Goal: Communication & Community: Participate in discussion

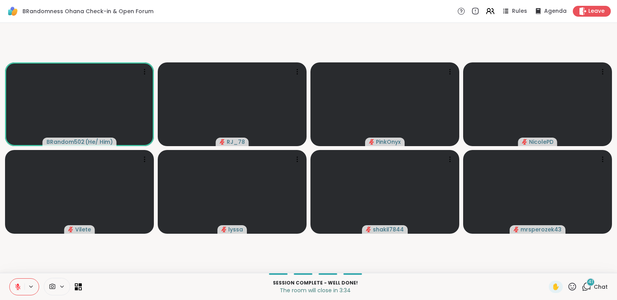
click at [17, 290] on icon at bounding box center [17, 286] width 5 height 5
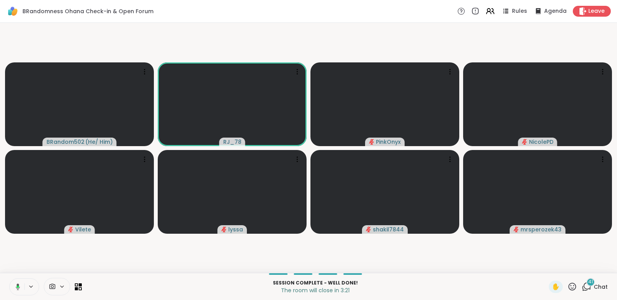
click at [13, 290] on button at bounding box center [17, 287] width 16 height 16
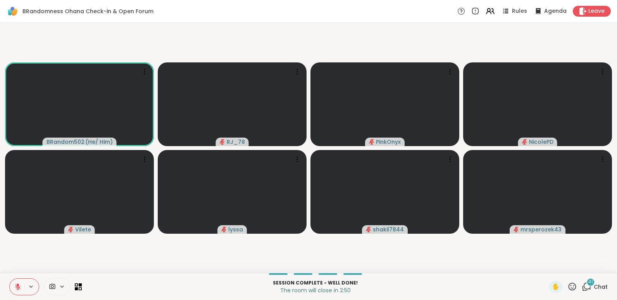
click at [567, 288] on icon at bounding box center [572, 287] width 10 height 10
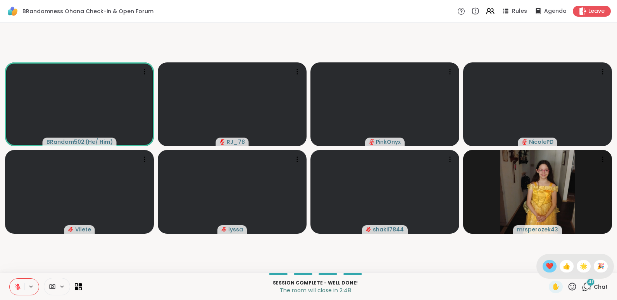
click at [543, 266] on div "❤️" at bounding box center [550, 266] width 14 height 12
click at [589, 10] on span "Leave" at bounding box center [596, 11] width 17 height 8
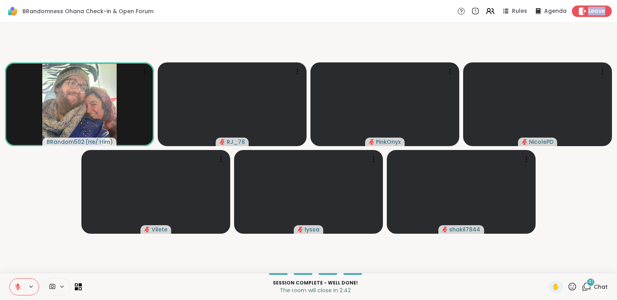
click at [588, 9] on span "Leave" at bounding box center [596, 11] width 17 height 8
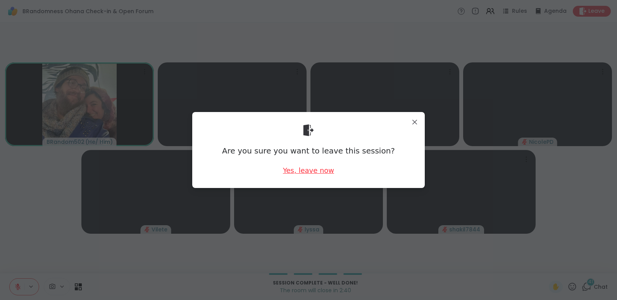
click at [304, 170] on div "Yes, leave now" at bounding box center [308, 170] width 51 height 10
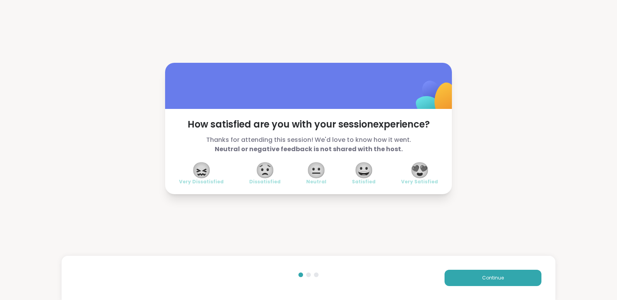
click at [418, 171] on span "😍" at bounding box center [419, 170] width 19 height 14
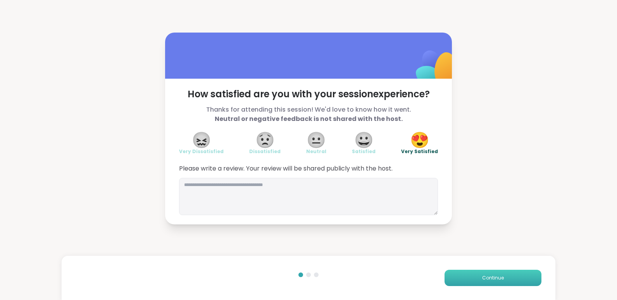
click at [488, 277] on span "Continue" at bounding box center [493, 277] width 22 height 7
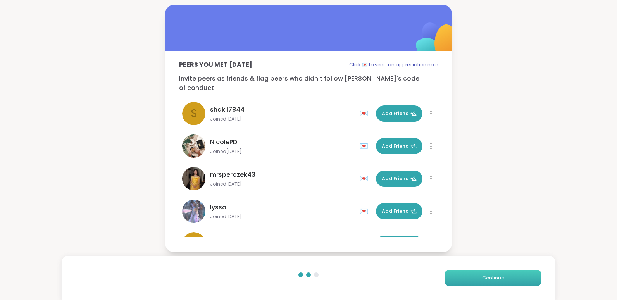
click at [488, 277] on span "Continue" at bounding box center [493, 277] width 22 height 7
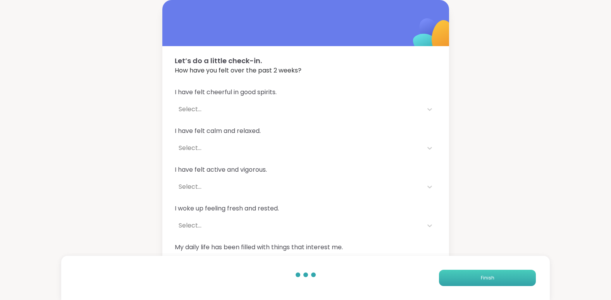
click at [488, 277] on span "Finish" at bounding box center [488, 277] width 14 height 7
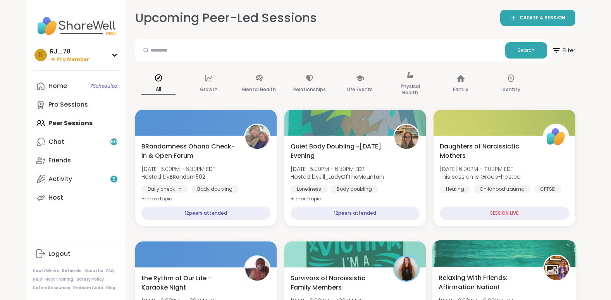
scroll to position [14, 0]
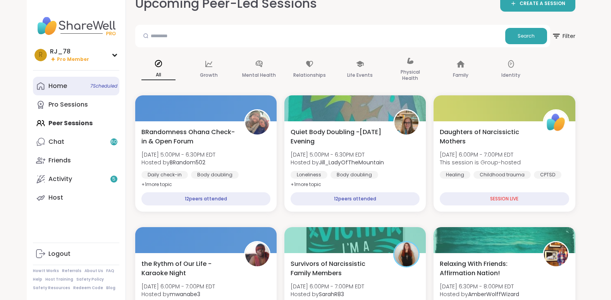
click at [55, 84] on div "Home 7 Scheduled" at bounding box center [57, 86] width 19 height 9
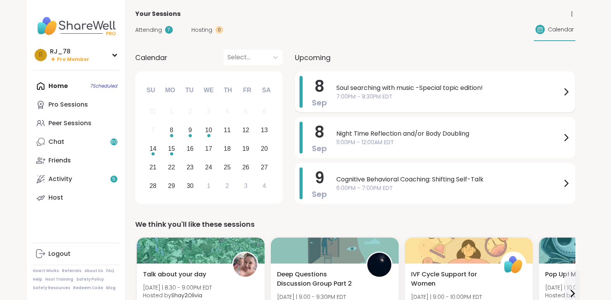
click at [373, 93] on span "7:00PM - 8:30PM EDT" at bounding box center [448, 97] width 225 height 8
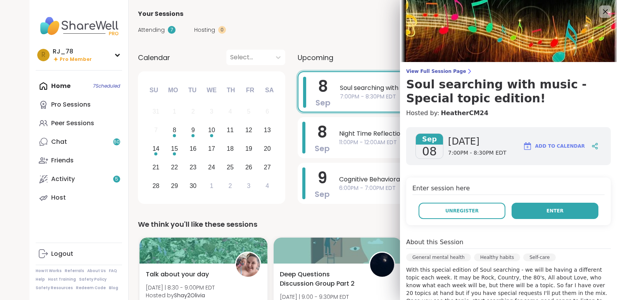
click at [546, 209] on span "Enter" at bounding box center [554, 210] width 17 height 7
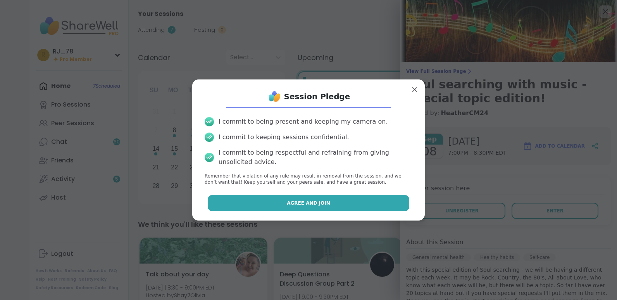
click at [270, 206] on button "Agree and Join" at bounding box center [309, 203] width 202 height 16
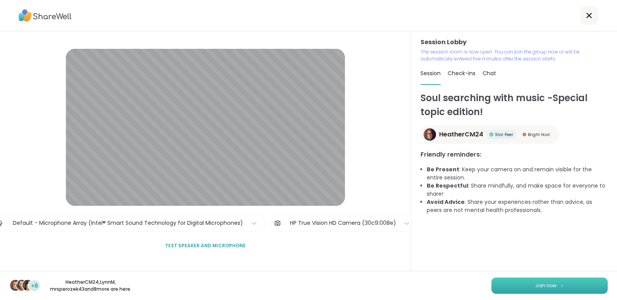
click at [533, 281] on button "Join now" at bounding box center [549, 285] width 116 height 16
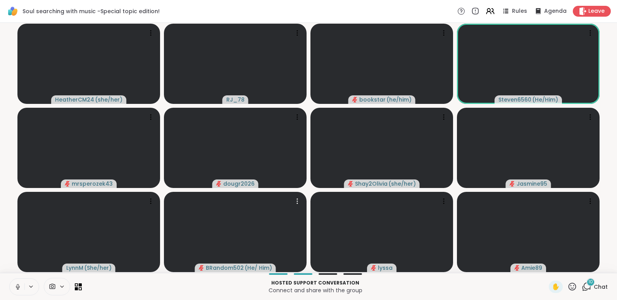
click at [15, 284] on icon at bounding box center [17, 286] width 7 height 7
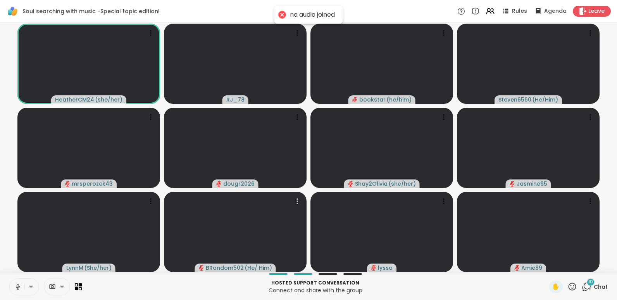
click at [15, 284] on icon at bounding box center [17, 286] width 7 height 7
click at [17, 286] on icon at bounding box center [17, 286] width 7 height 7
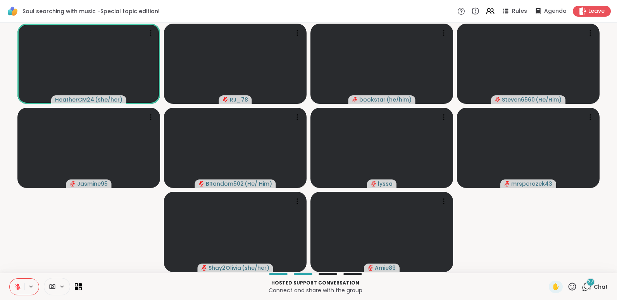
click at [582, 286] on icon at bounding box center [587, 287] width 10 height 10
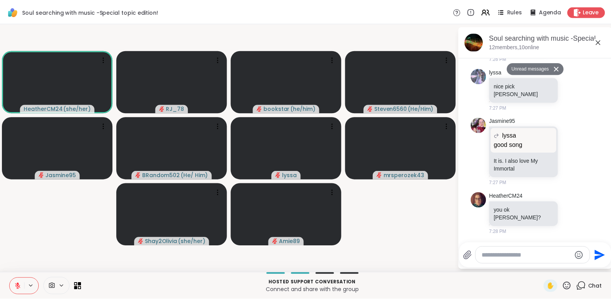
scroll to position [5315, 0]
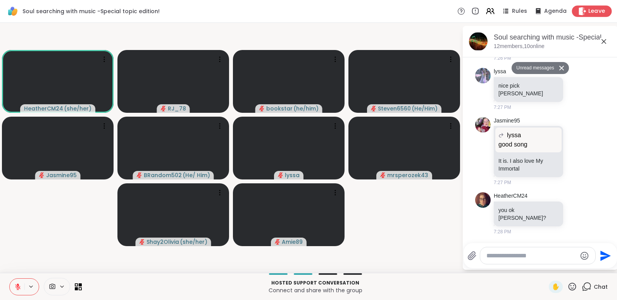
click at [588, 9] on span "Leave" at bounding box center [596, 11] width 17 height 8
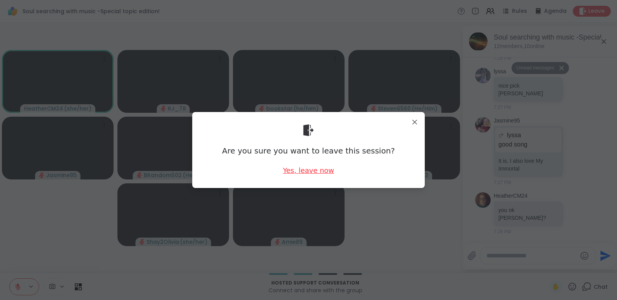
click at [327, 169] on div "Yes, leave now" at bounding box center [308, 170] width 51 height 10
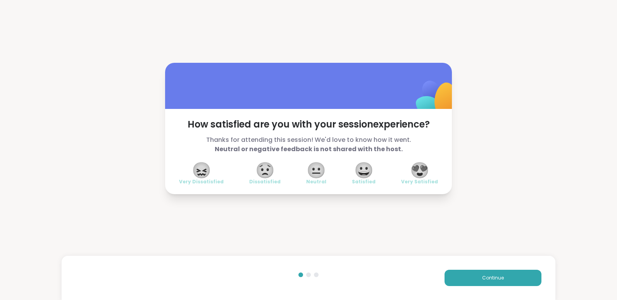
drag, startPoint x: 560, startPoint y: 263, endPoint x: 385, endPoint y: 185, distance: 191.0
click at [385, 185] on div "How satisfied are you with your session experience? Thanks for attending this s…" at bounding box center [308, 151] width 287 height 85
click at [491, 276] on span "Continue" at bounding box center [493, 277] width 22 height 7
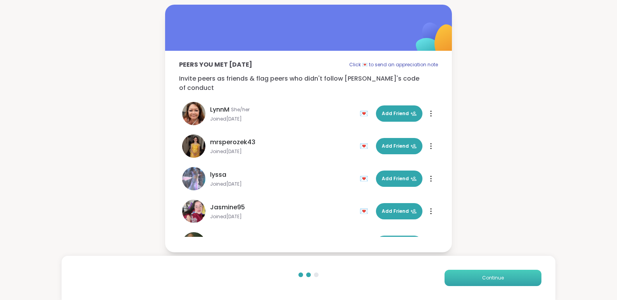
click at [491, 276] on span "Continue" at bounding box center [493, 277] width 22 height 7
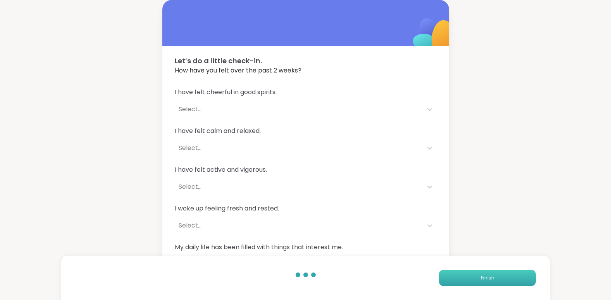
click at [491, 276] on span "Finish" at bounding box center [488, 277] width 14 height 7
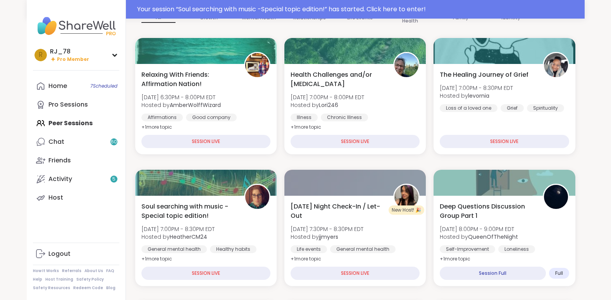
scroll to position [95, 0]
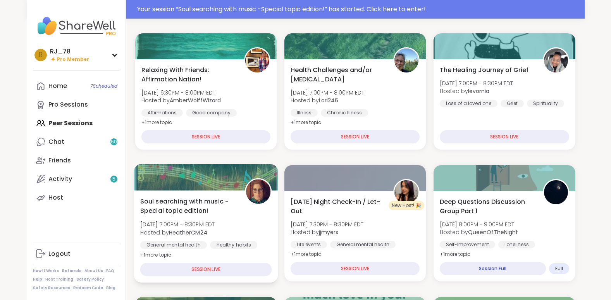
click at [198, 227] on span "[DATE] 7:00PM - 8:30PM EDT" at bounding box center [177, 225] width 75 height 8
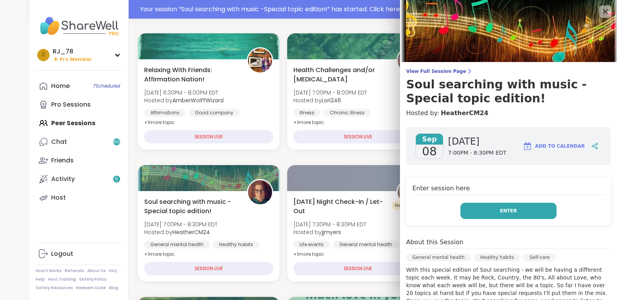
click at [502, 216] on button "Enter" at bounding box center [508, 211] width 96 height 16
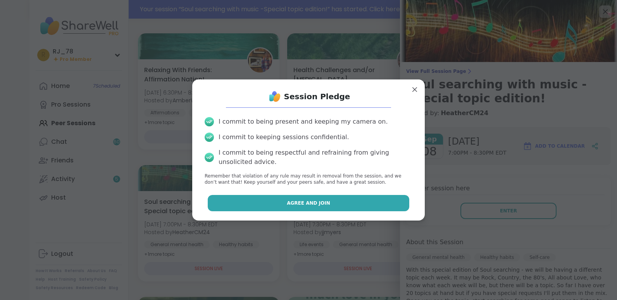
click at [316, 201] on span "Agree and Join" at bounding box center [308, 203] width 43 height 7
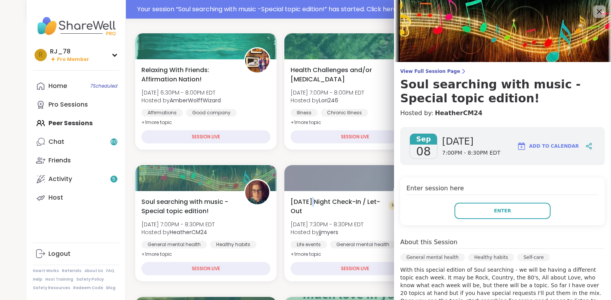
click at [316, 201] on span "[DATE] Night Check-In / Let-Out" at bounding box center [338, 206] width 94 height 19
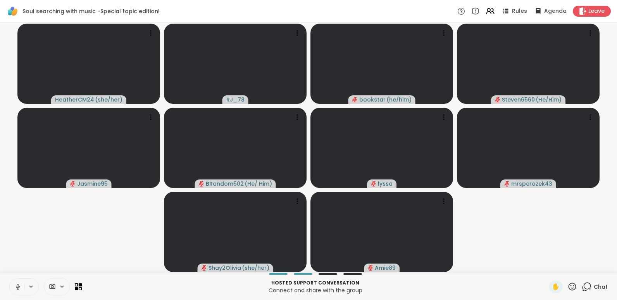
click at [18, 288] on icon at bounding box center [18, 287] width 4 height 2
click at [12, 285] on button at bounding box center [17, 287] width 15 height 16
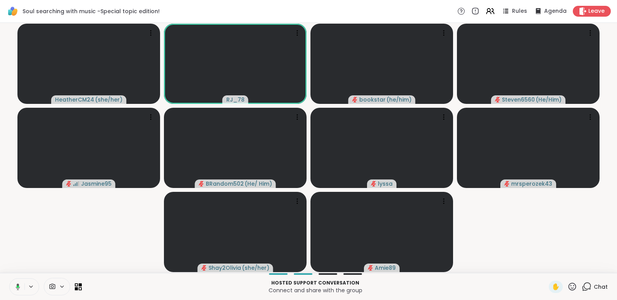
click at [15, 285] on icon at bounding box center [16, 286] width 7 height 7
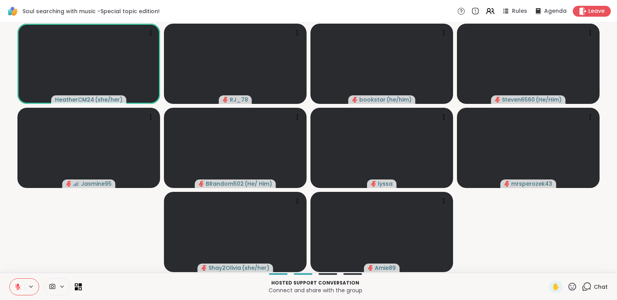
click at [15, 285] on icon at bounding box center [17, 286] width 7 height 7
click at [15, 285] on icon at bounding box center [16, 286] width 7 height 7
click at [15, 285] on icon at bounding box center [17, 286] width 7 height 7
click at [15, 285] on icon at bounding box center [16, 286] width 7 height 7
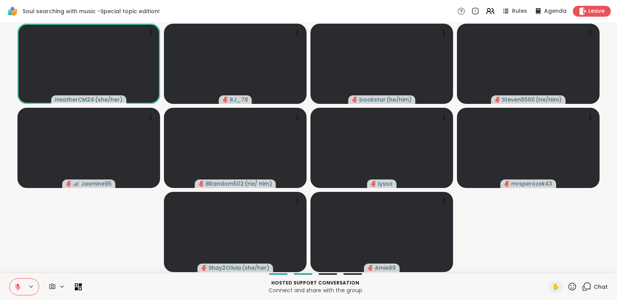
click at [18, 283] on button at bounding box center [17, 287] width 15 height 16
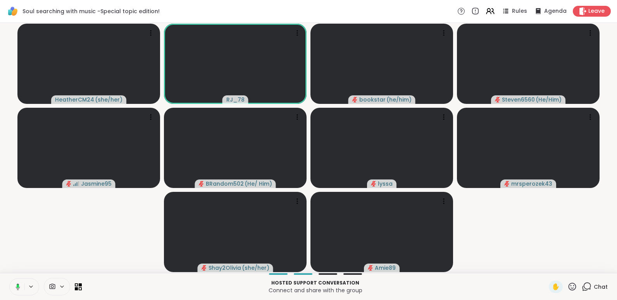
click at [18, 283] on button at bounding box center [17, 287] width 16 height 16
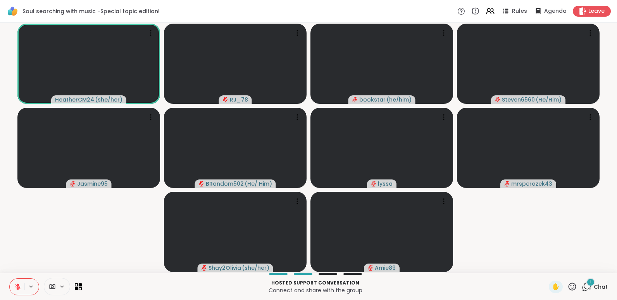
click at [17, 284] on icon at bounding box center [17, 286] width 7 height 7
click at [17, 284] on icon at bounding box center [16, 286] width 7 height 7
click at [17, 284] on icon at bounding box center [17, 286] width 7 height 7
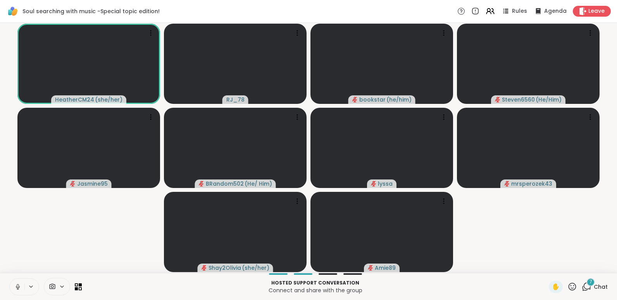
click at [17, 284] on icon at bounding box center [17, 286] width 7 height 7
click at [584, 286] on icon at bounding box center [587, 287] width 10 height 10
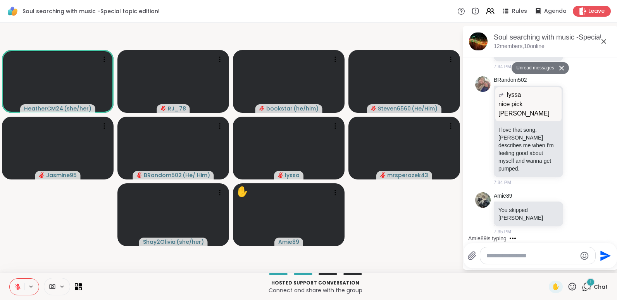
scroll to position [5927, 0]
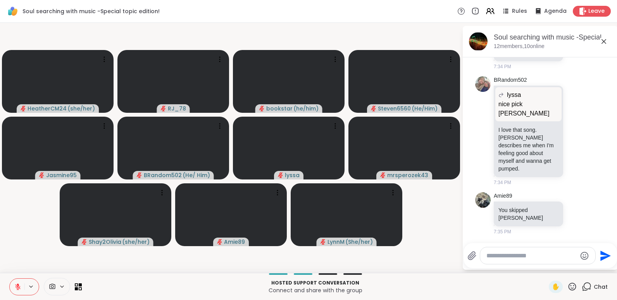
click at [584, 283] on icon at bounding box center [587, 286] width 7 height 7
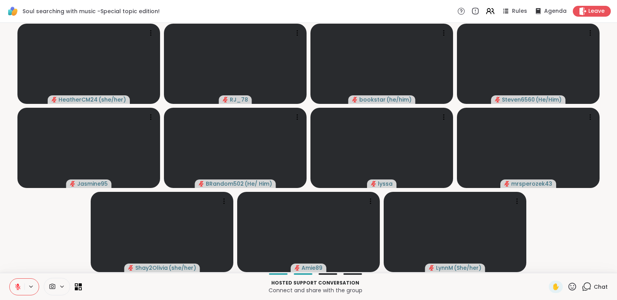
click at [584, 283] on icon at bounding box center [587, 286] width 7 height 7
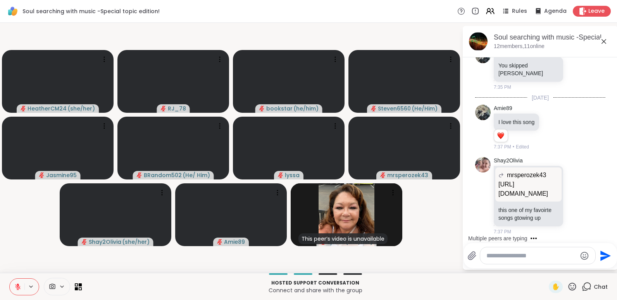
scroll to position [6081, 0]
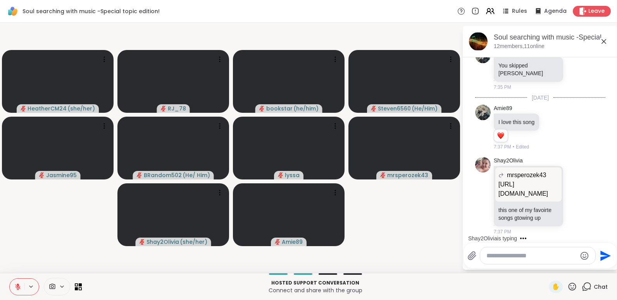
click at [55, 233] on video-player-container "HeatherCM24 ( she/her ) RJ_78 bookstar ( he/him ) Steven6560 ( He/Him ) Jasmine…" at bounding box center [231, 148] width 453 height 244
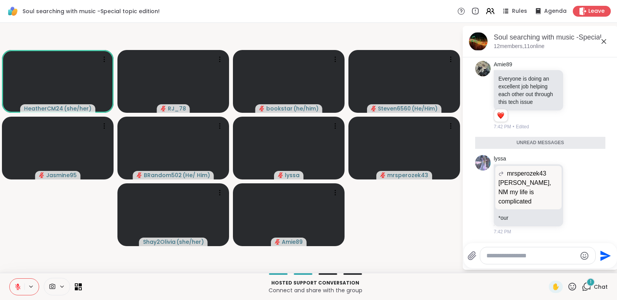
scroll to position [6885, 0]
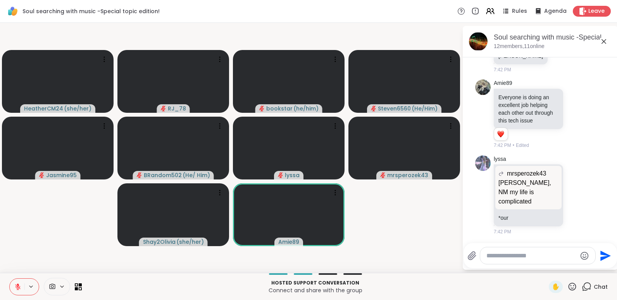
click at [16, 288] on icon at bounding box center [17, 286] width 7 height 7
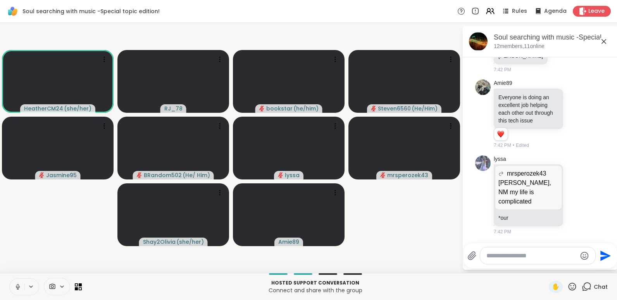
click at [16, 288] on icon at bounding box center [17, 286] width 7 height 7
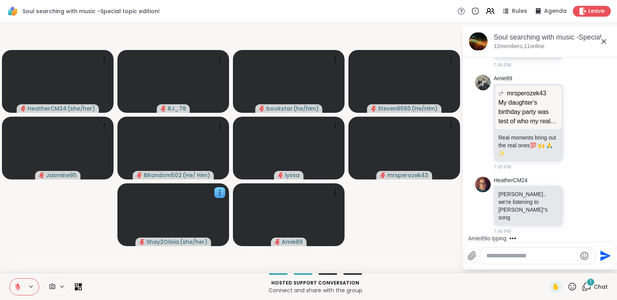
scroll to position [7933, 0]
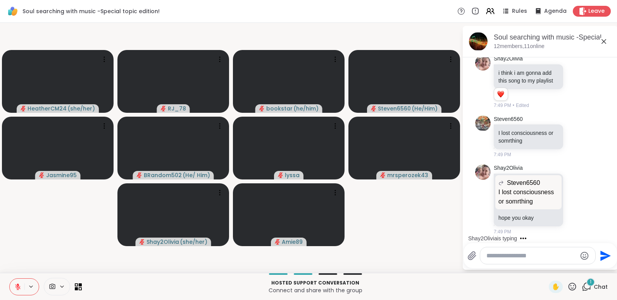
scroll to position [8931, 0]
click at [62, 204] on video-player-container "HeatherCM24 ( she/her ) RJ_78 bookstar ( he/him ) Steven6560 ( He/Him ) Jasmine…" at bounding box center [231, 148] width 453 height 244
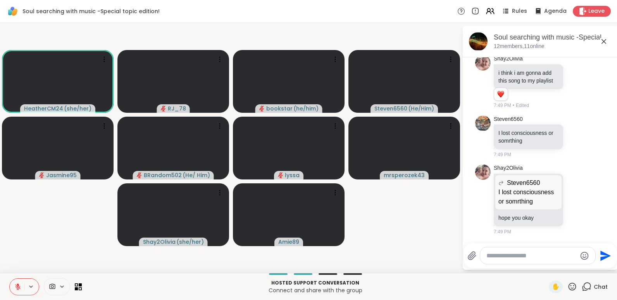
click at [17, 285] on icon at bounding box center [18, 284] width 2 height 3
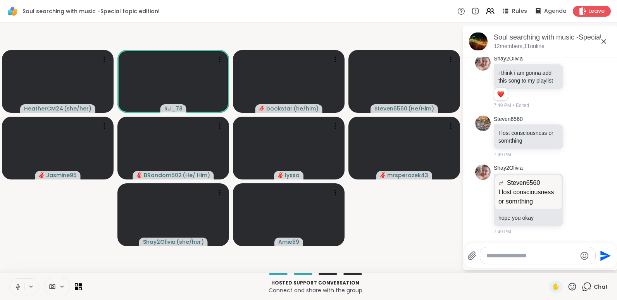
click at [17, 285] on icon at bounding box center [18, 285] width 2 height 3
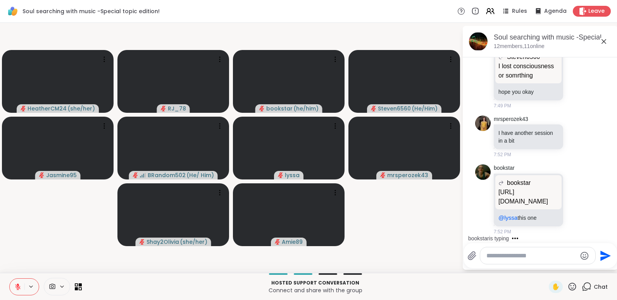
scroll to position [9066, 0]
paste textarea "**********"
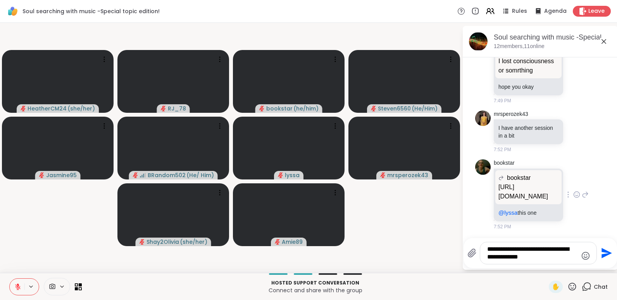
type textarea "**********"
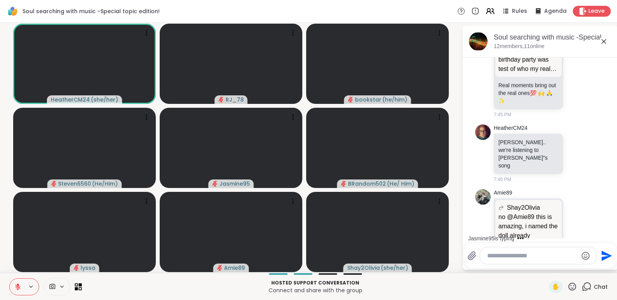
scroll to position [7694, 0]
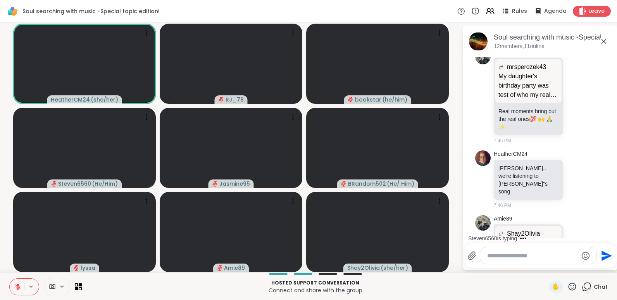
click at [22, 283] on button at bounding box center [17, 287] width 15 height 16
click at [22, 283] on button at bounding box center [17, 287] width 16 height 16
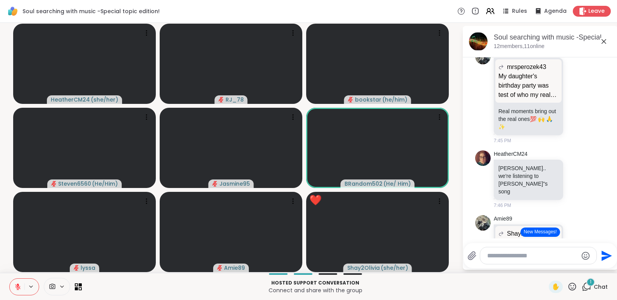
click at [20, 286] on icon at bounding box center [17, 286] width 7 height 7
click at [20, 286] on button at bounding box center [17, 287] width 16 height 16
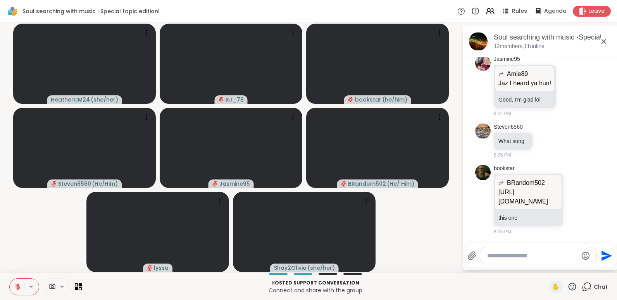
scroll to position [10593, 0]
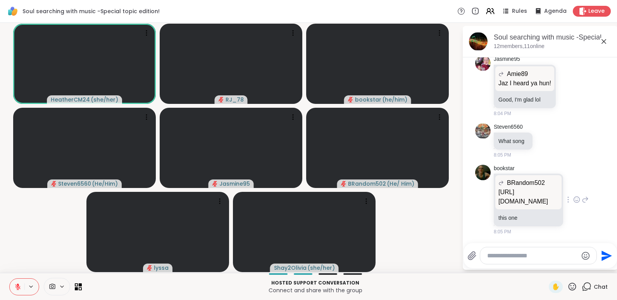
click at [522, 188] on p "[URL][DOMAIN_NAME]" at bounding box center [528, 197] width 60 height 19
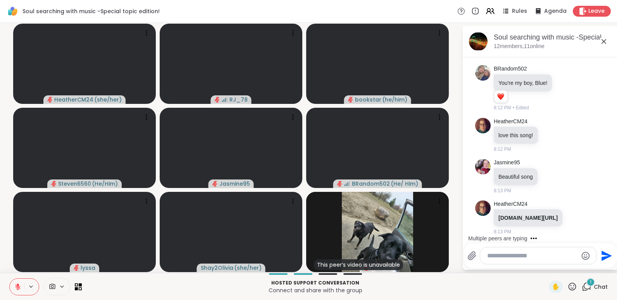
scroll to position [12071, 0]
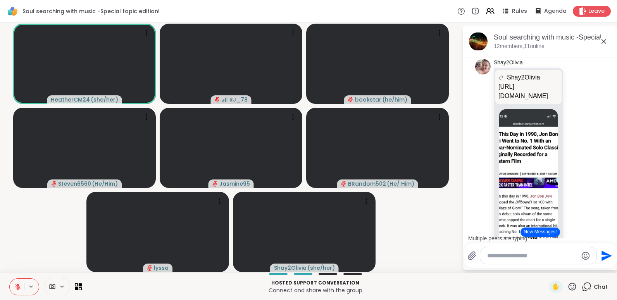
click at [40, 233] on video-player-container "HeatherCM24 ( she/her ) RJ_78 bookstar ( he/him ) Steven6560 ( He/Him ) Jasmine…" at bounding box center [231, 148] width 453 height 244
click at [16, 285] on icon at bounding box center [17, 286] width 5 height 5
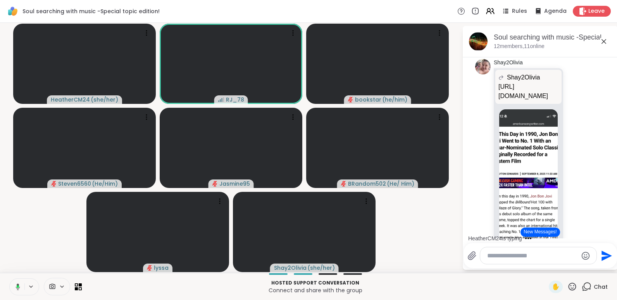
click at [16, 285] on icon at bounding box center [16, 286] width 7 height 7
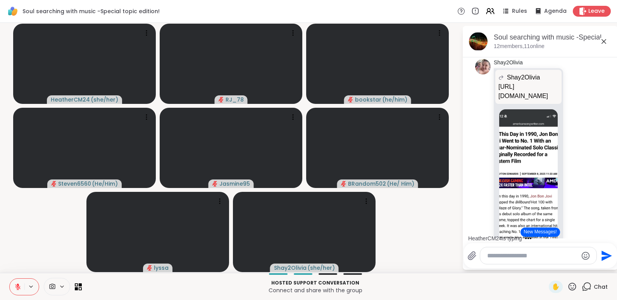
click at [16, 285] on icon at bounding box center [17, 286] width 5 height 5
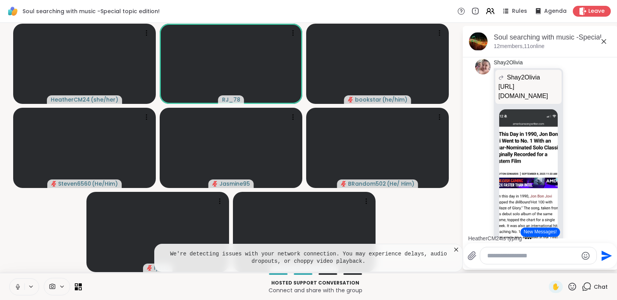
click at [16, 285] on icon at bounding box center [17, 286] width 7 height 7
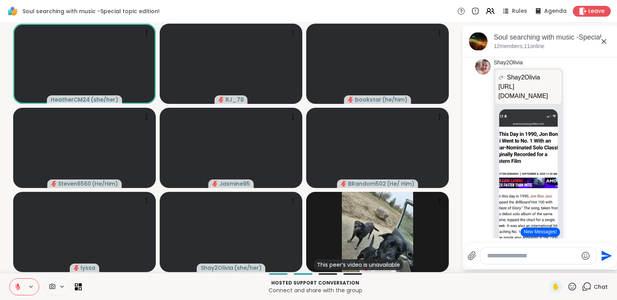
click at [614, 6] on html "Soul searching with music -Special topic edition! Rules Agenda Leave HeatherCM2…" at bounding box center [308, 150] width 617 height 300
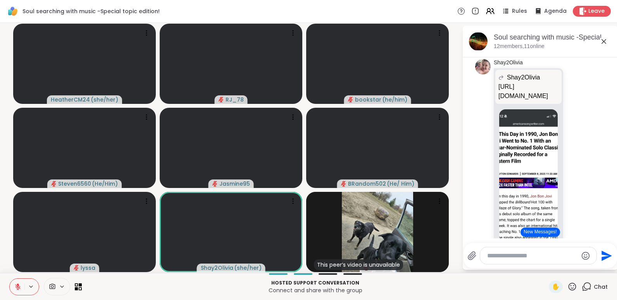
scroll to position [13262, 0]
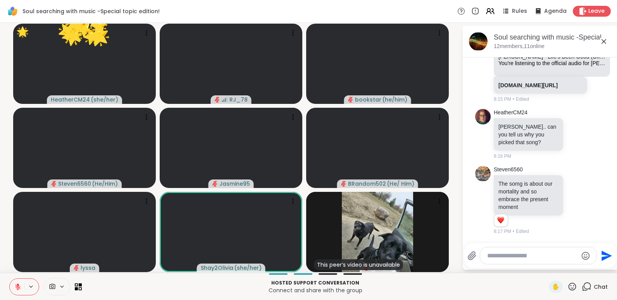
click at [569, 285] on icon at bounding box center [573, 287] width 8 height 8
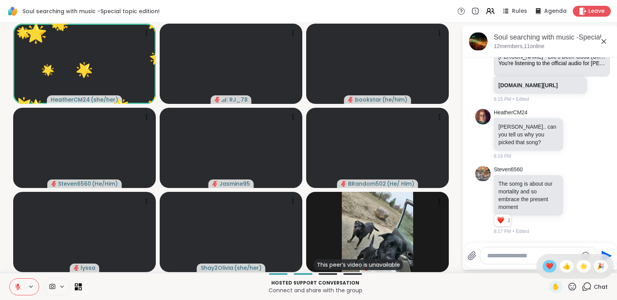
click at [546, 267] on span "❤️" at bounding box center [550, 266] width 8 height 9
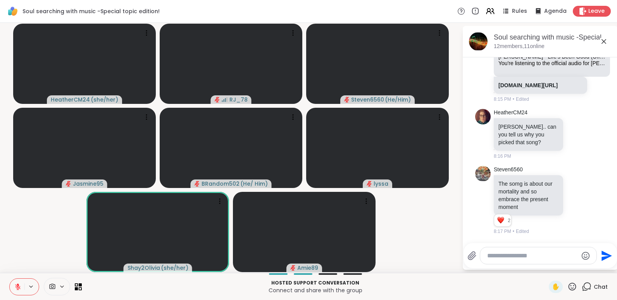
click at [20, 287] on icon at bounding box center [17, 286] width 7 height 7
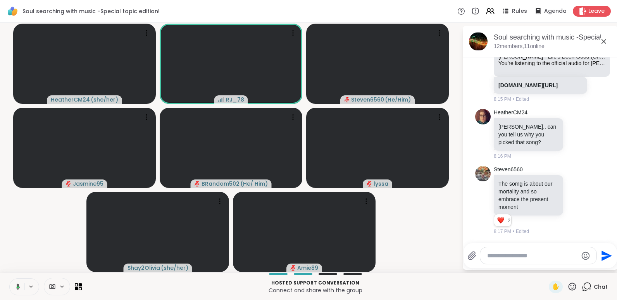
click at [20, 287] on button at bounding box center [17, 287] width 16 height 16
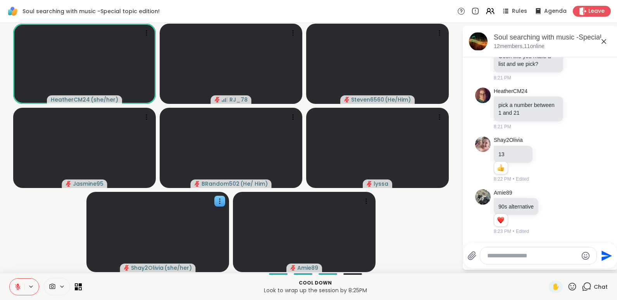
scroll to position [13688, 0]
click at [49, 217] on video-player-container "HeatherCM24 ( she/her ) RJ_78 Steven6560 ( He/Him ) Jasmine95 BRandom502 ( He/ …" at bounding box center [231, 148] width 453 height 244
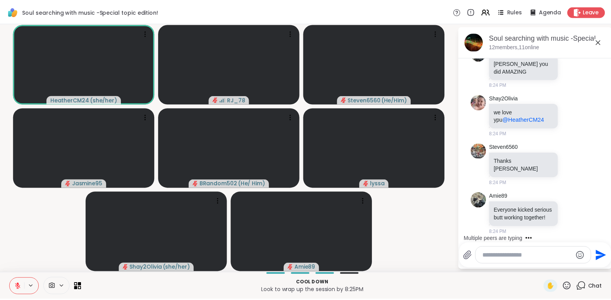
scroll to position [14020, 0]
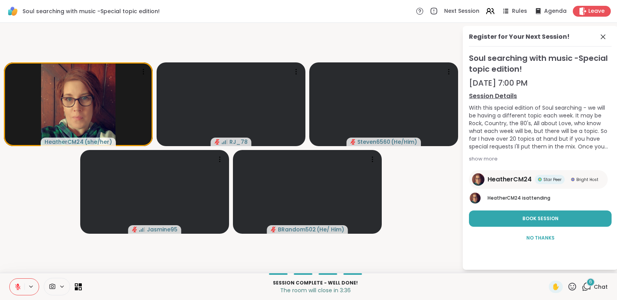
drag, startPoint x: 566, startPoint y: 286, endPoint x: 412, endPoint y: 209, distance: 171.9
drag, startPoint x: 412, startPoint y: 209, endPoint x: 504, endPoint y: 220, distance: 92.1
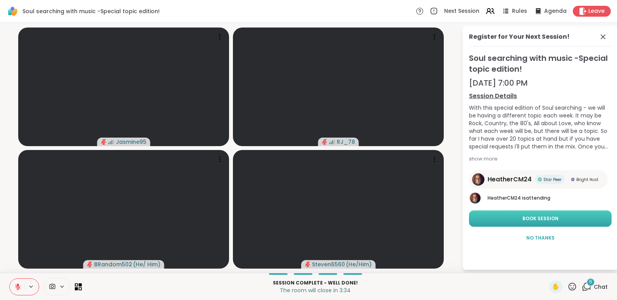
click at [504, 220] on button "Book Session" at bounding box center [540, 218] width 143 height 16
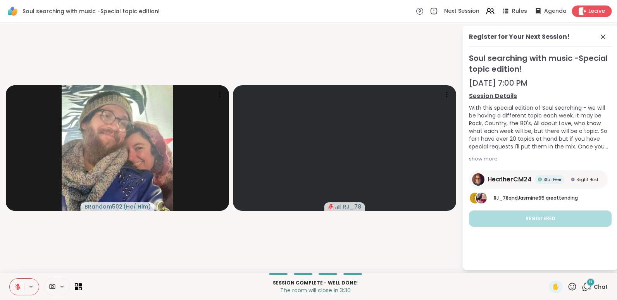
click at [588, 10] on span "Leave" at bounding box center [596, 11] width 17 height 8
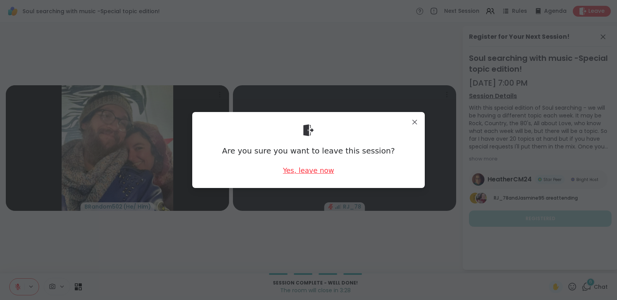
click at [300, 167] on div "Yes, leave now" at bounding box center [308, 170] width 51 height 10
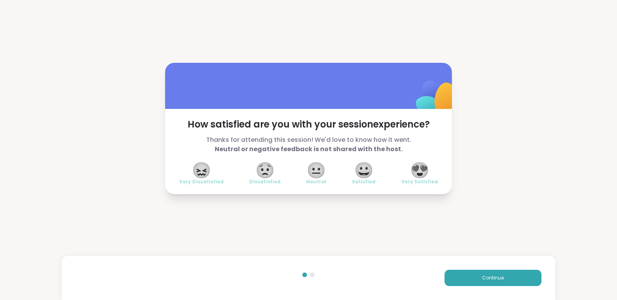
click at [422, 172] on span "😍" at bounding box center [419, 170] width 19 height 14
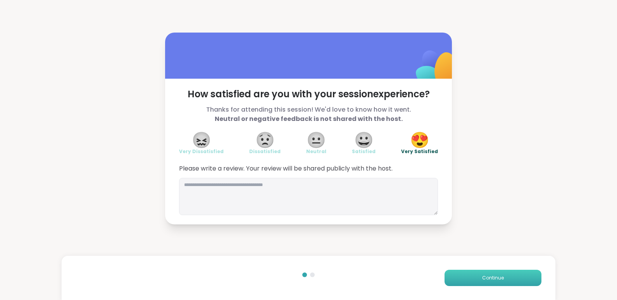
click at [498, 275] on span "Continue" at bounding box center [493, 277] width 22 height 7
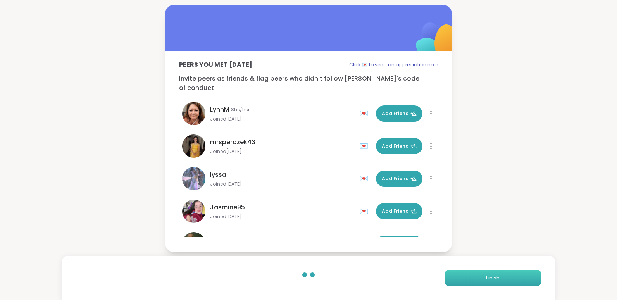
click at [498, 275] on button "Finish" at bounding box center [493, 278] width 97 height 16
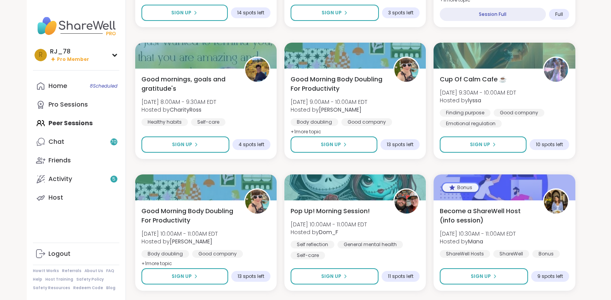
scroll to position [1124, 0]
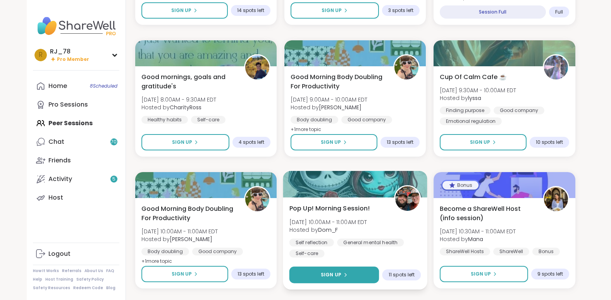
click at [333, 278] on span "Sign Up" at bounding box center [331, 274] width 21 height 7
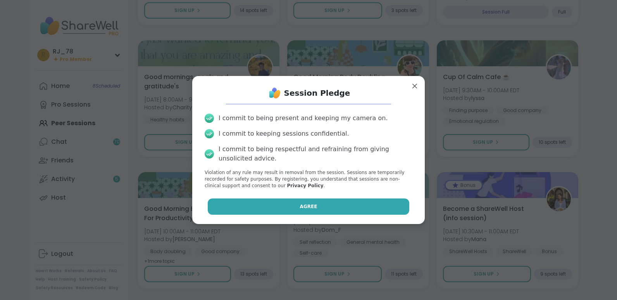
click at [336, 204] on button "Agree" at bounding box center [309, 206] width 202 height 16
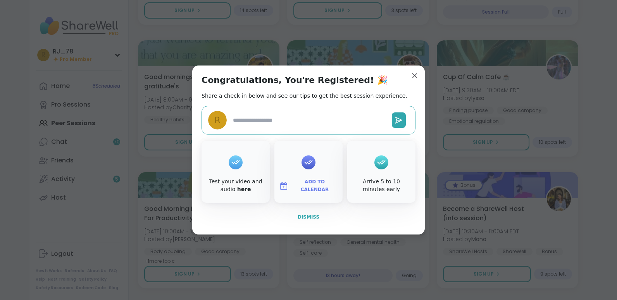
type textarea "*"
click at [308, 215] on span "Dismiss" at bounding box center [309, 216] width 22 height 5
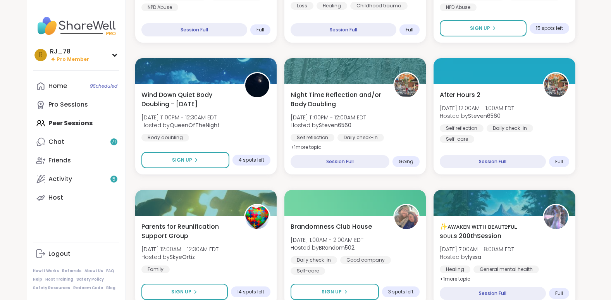
scroll to position [0, 0]
